Goal: Information Seeking & Learning: Learn about a topic

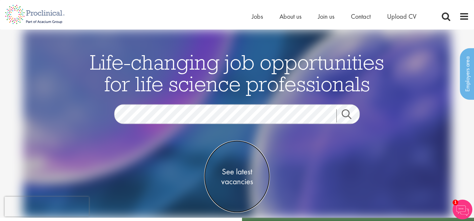
click at [242, 176] on span "See latest vacancies" at bounding box center [237, 177] width 66 height 20
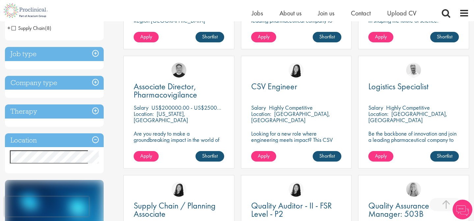
scroll to position [210, 0]
